Goal: Task Accomplishment & Management: Use online tool/utility

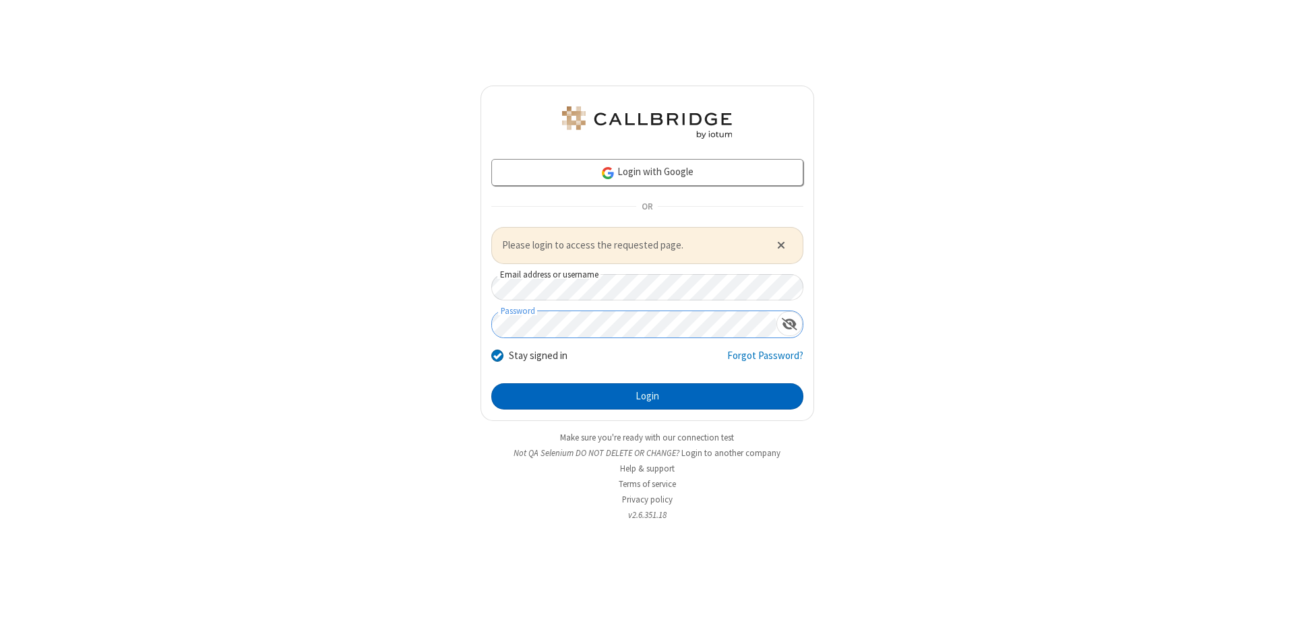
click at [647, 396] on button "Login" at bounding box center [647, 396] width 312 height 27
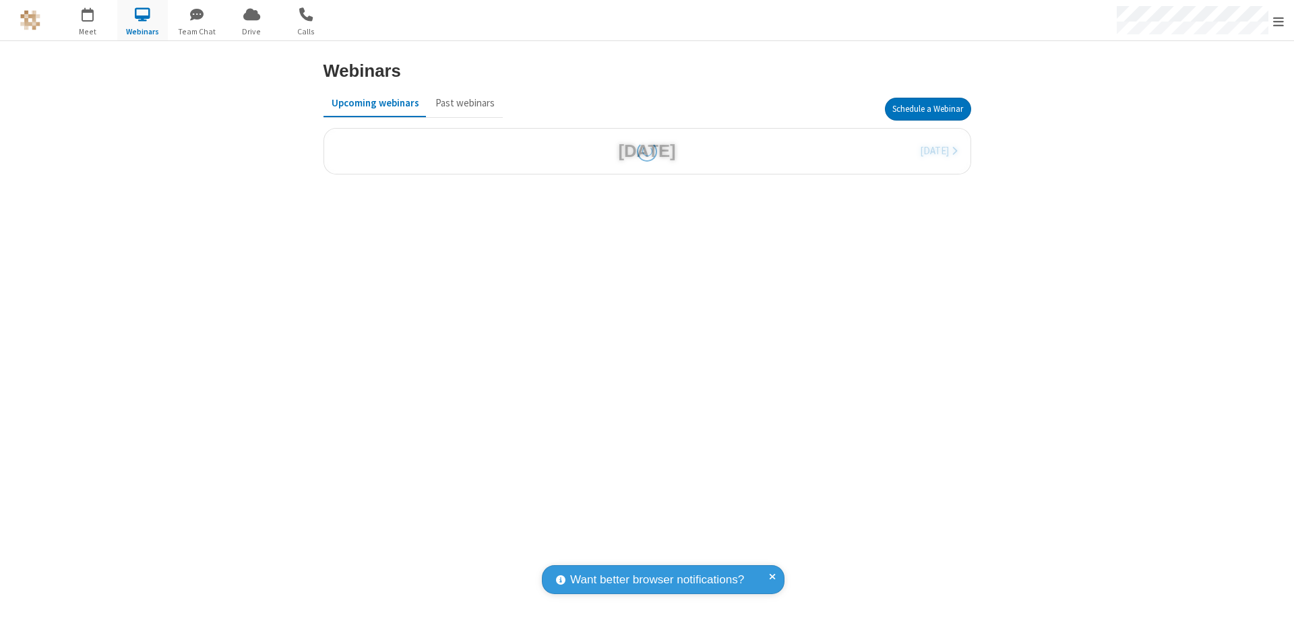
click at [927, 109] on button "Schedule a Webinar" at bounding box center [928, 109] width 86 height 23
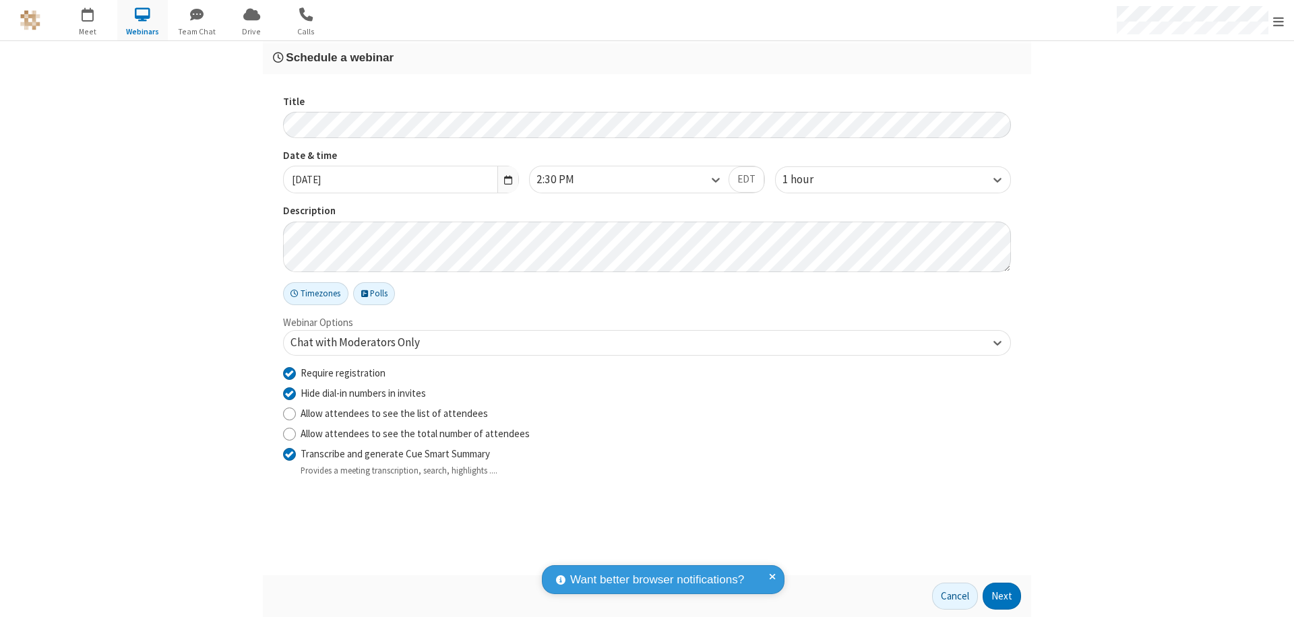
click at [289, 373] on input "Require registration" at bounding box center [289, 373] width 13 height 14
checkbox input "false"
click at [1002, 596] on button "Next" at bounding box center [1001, 596] width 38 height 27
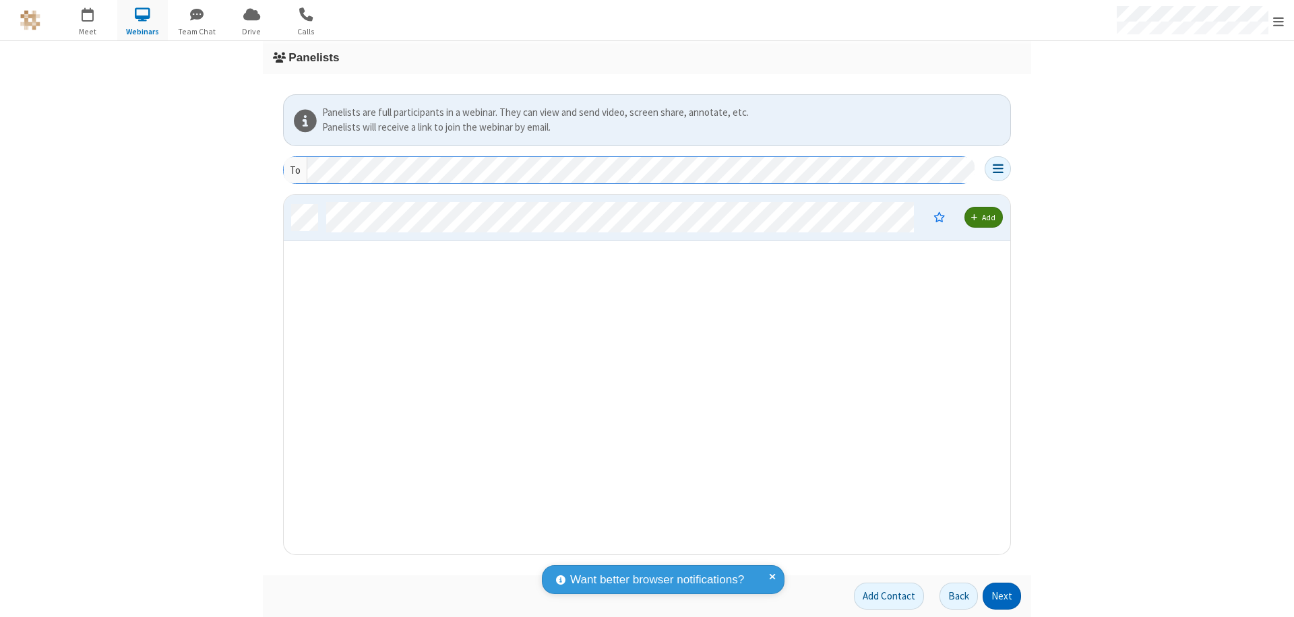
click at [1002, 596] on button "Next" at bounding box center [1001, 596] width 38 height 27
